Goal: Transaction & Acquisition: Purchase product/service

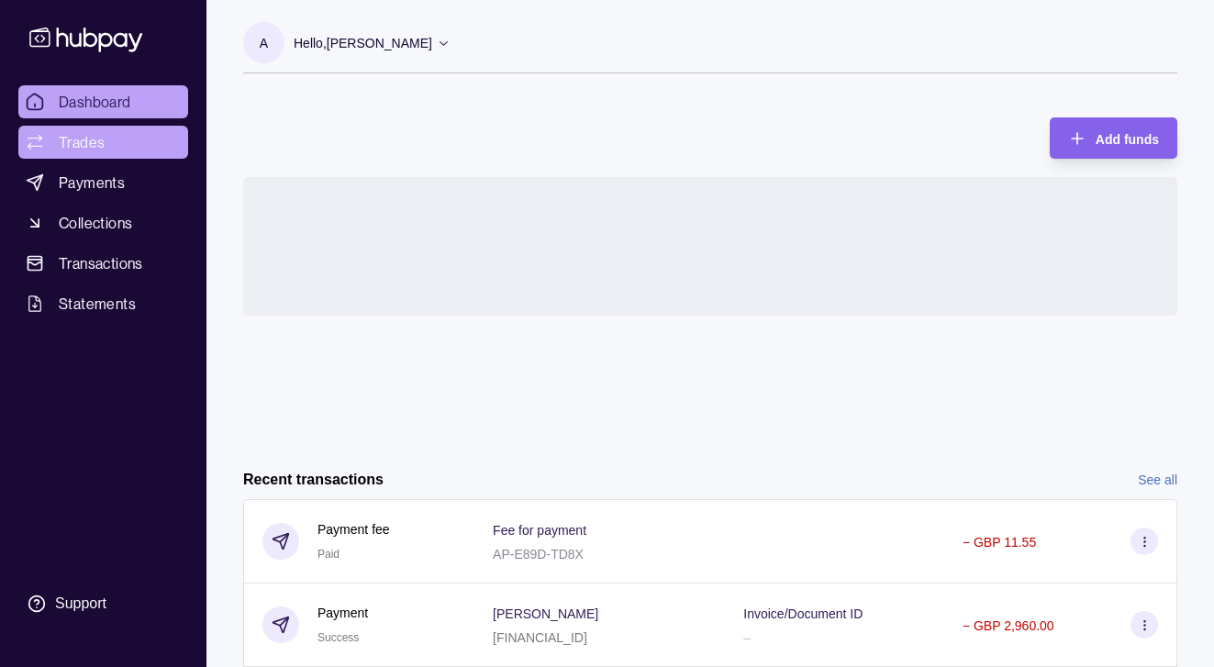
click at [84, 149] on span "Trades" at bounding box center [82, 142] width 46 height 22
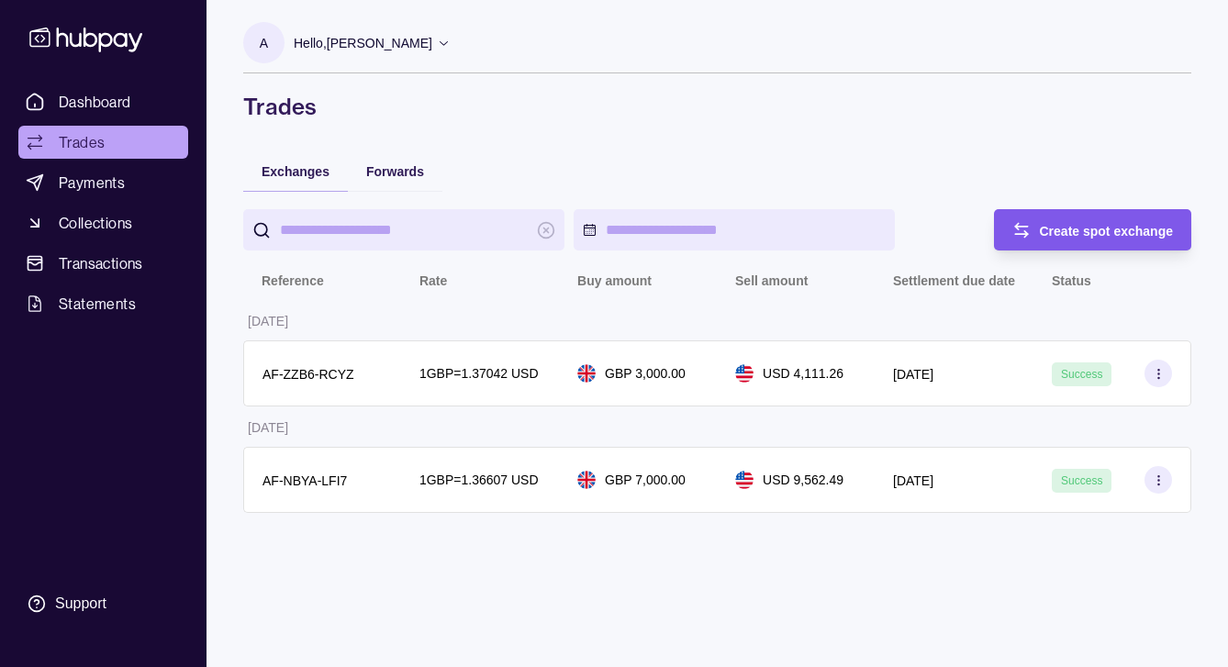
click at [1056, 242] on div "Create spot exchange" at bounding box center [1079, 229] width 189 height 41
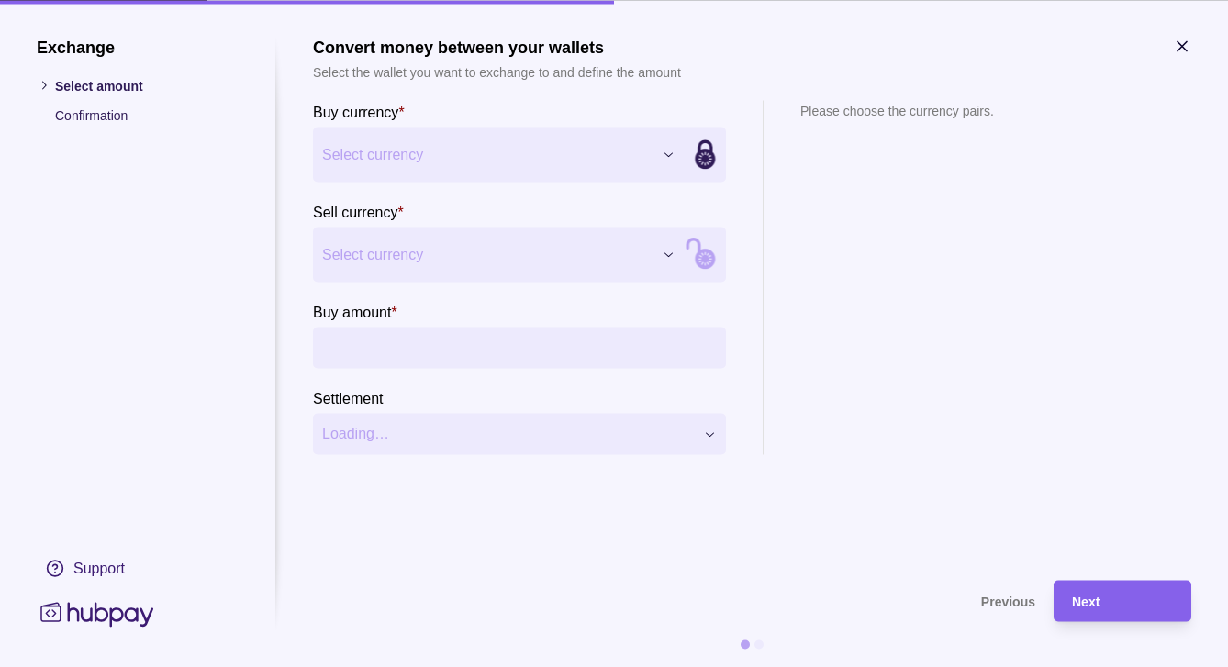
click at [664, 666] on div "Exchange Select amount Confirmation Support Convert money between your wallets …" at bounding box center [614, 667] width 1228 height 0
click at [668, 666] on div "Exchange Select amount Confirmation Support Convert money between your wallets …" at bounding box center [614, 667] width 1228 height 0
click at [671, 666] on div "Exchange Select amount Confirmation Support Convert money between your wallets …" at bounding box center [614, 667] width 1228 height 0
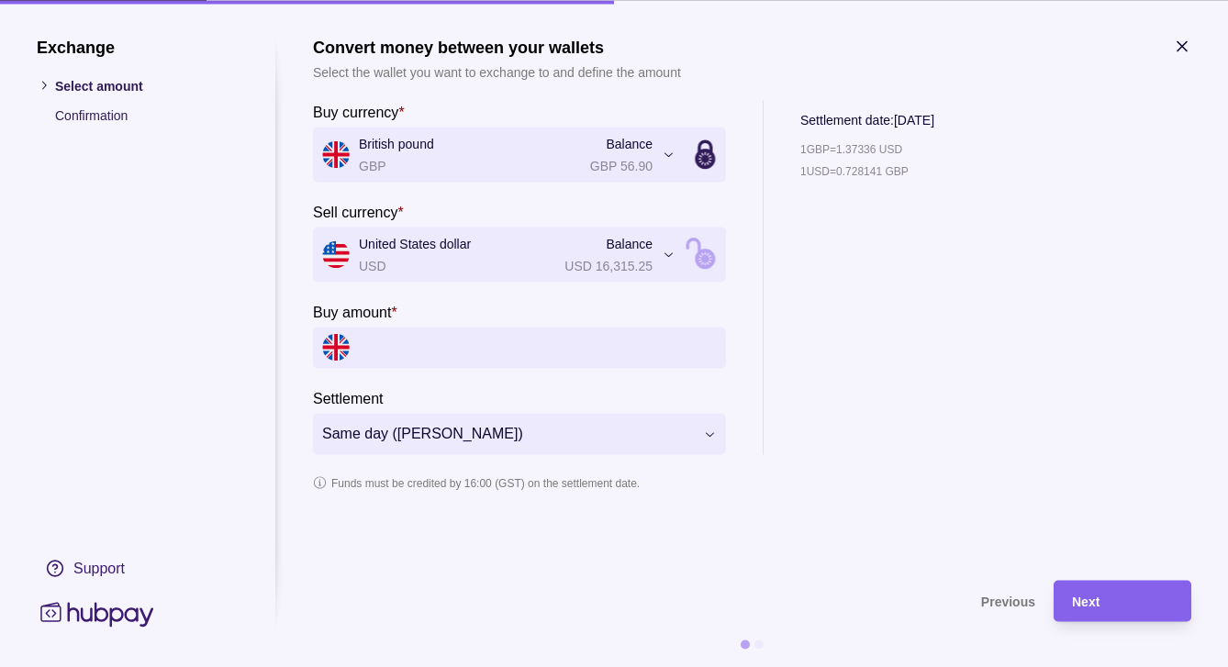
click at [406, 361] on input "Buy amount *" at bounding box center [538, 347] width 358 height 41
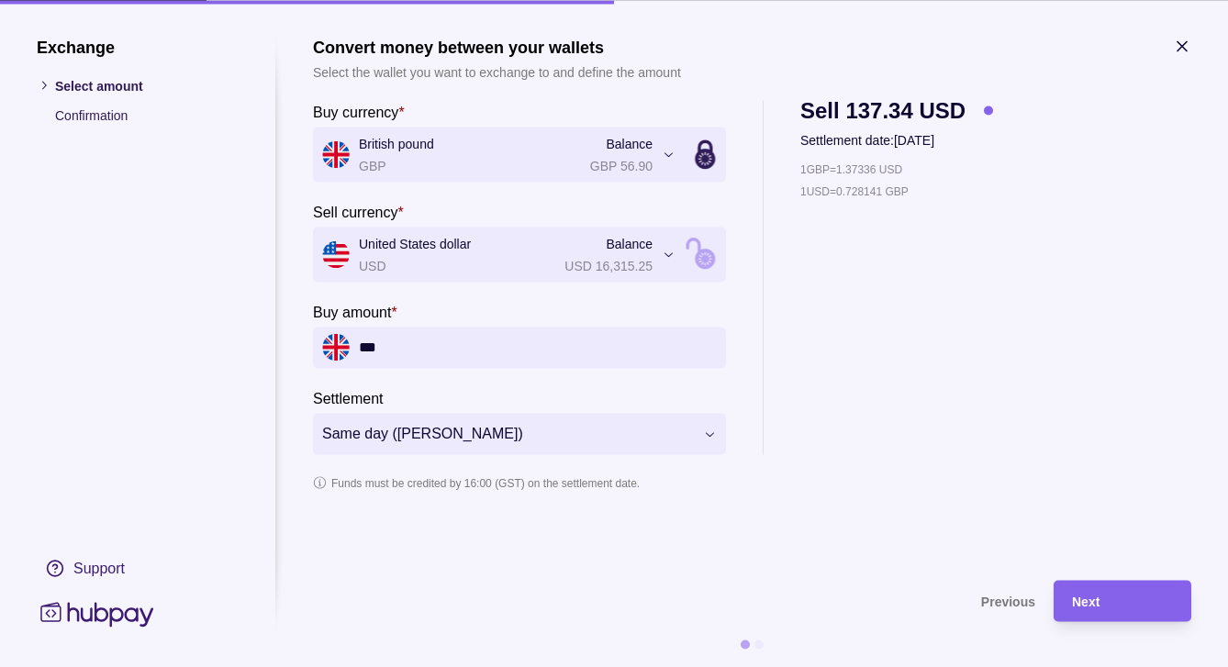
type input "*****"
click at [959, 468] on section "**********" at bounding box center [752, 296] width 878 height 393
click at [1089, 588] on div "Next" at bounding box center [1109, 600] width 129 height 41
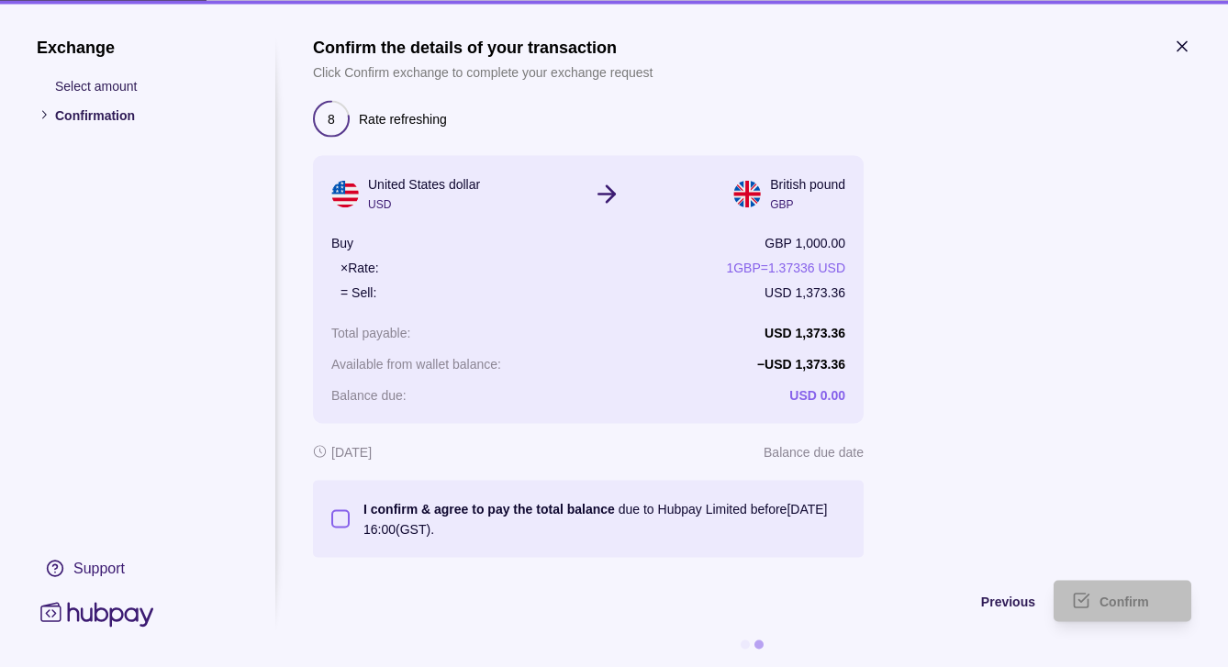
click at [343, 517] on button "I confirm & agree to pay the total balance due to Hubpay Limited before [DATE] …" at bounding box center [340, 518] width 18 height 18
click at [1137, 593] on div "Confirm" at bounding box center [1136, 601] width 73 height 22
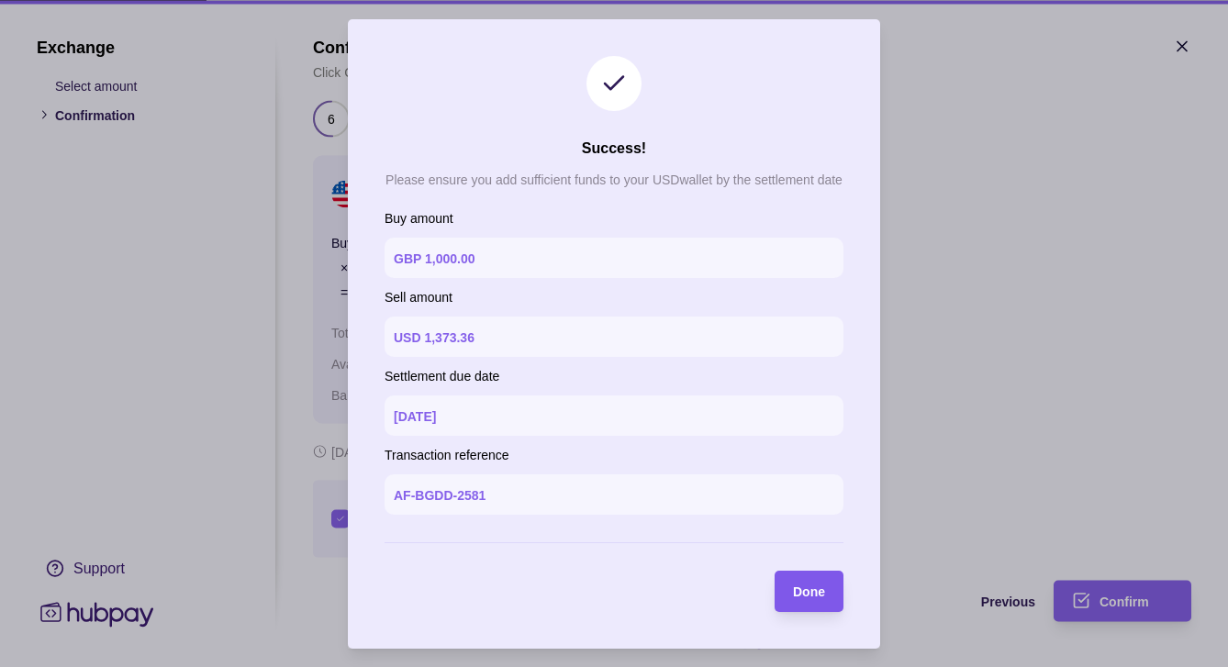
click at [788, 603] on div "Done" at bounding box center [796, 591] width 60 height 41
